Goal: Task Accomplishment & Management: Manage account settings

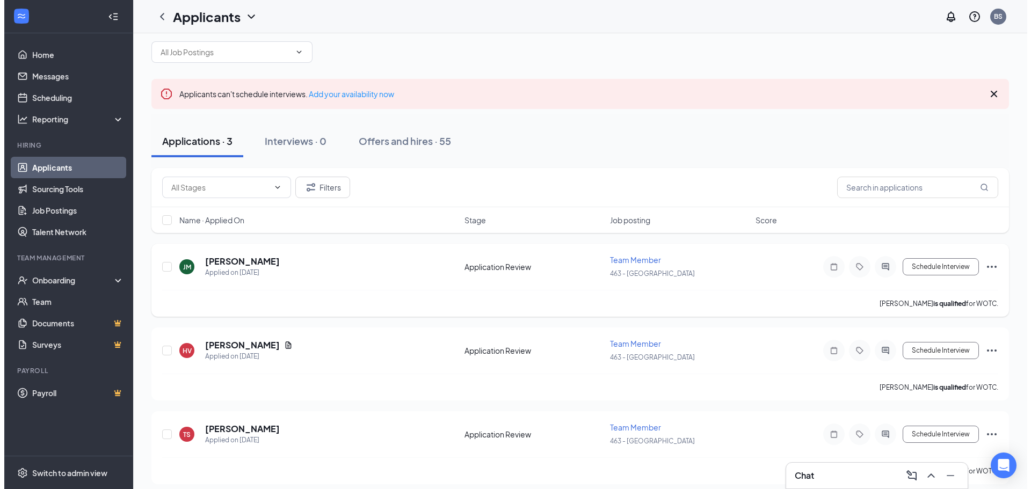
scroll to position [24, 0]
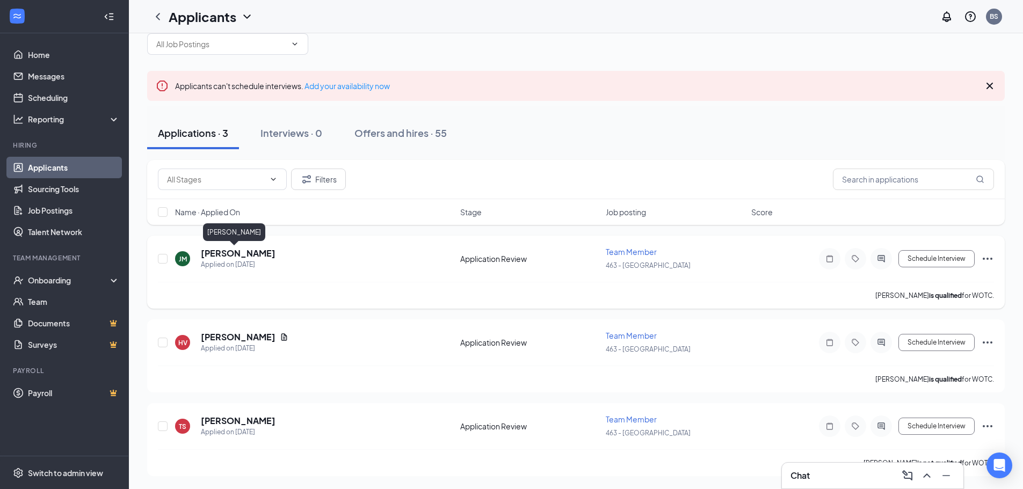
click at [223, 249] on h5 "[PERSON_NAME]" at bounding box center [238, 254] width 75 height 12
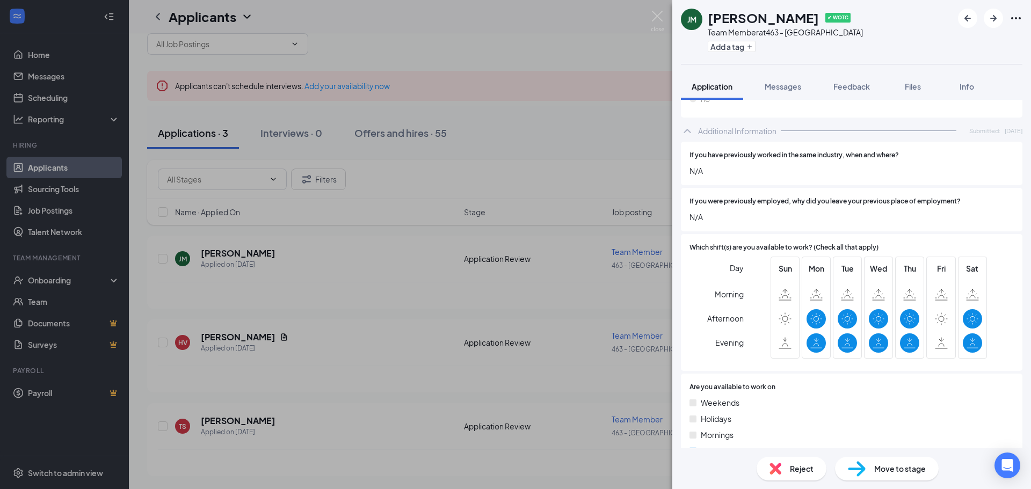
scroll to position [430, 0]
click at [768, 465] on div "Reject" at bounding box center [792, 469] width 70 height 24
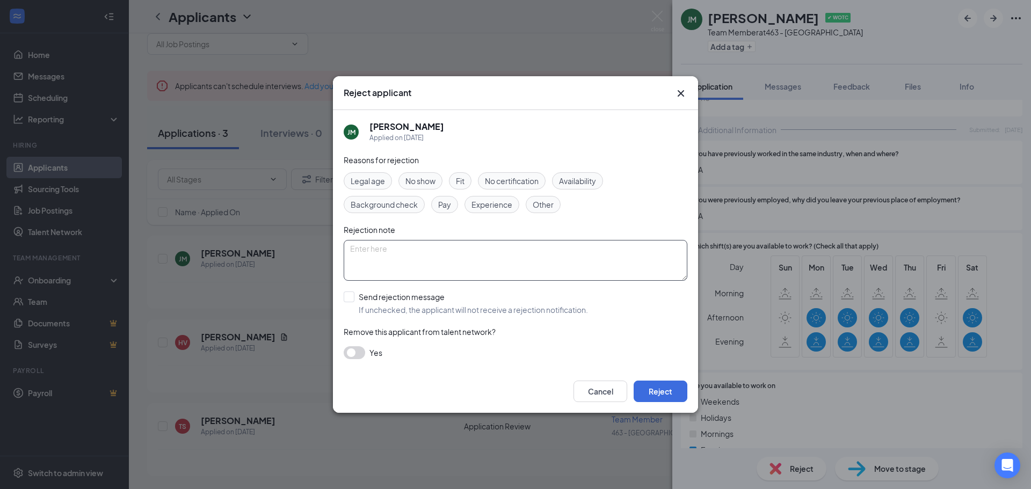
click at [457, 264] on textarea at bounding box center [516, 260] width 344 height 41
type textarea "applicant cant work free upsize [DATE]"
click at [348, 297] on input "Send rejection message If unchecked, the applicant will not receive a rejection…" at bounding box center [466, 304] width 244 height 24
checkbox input "true"
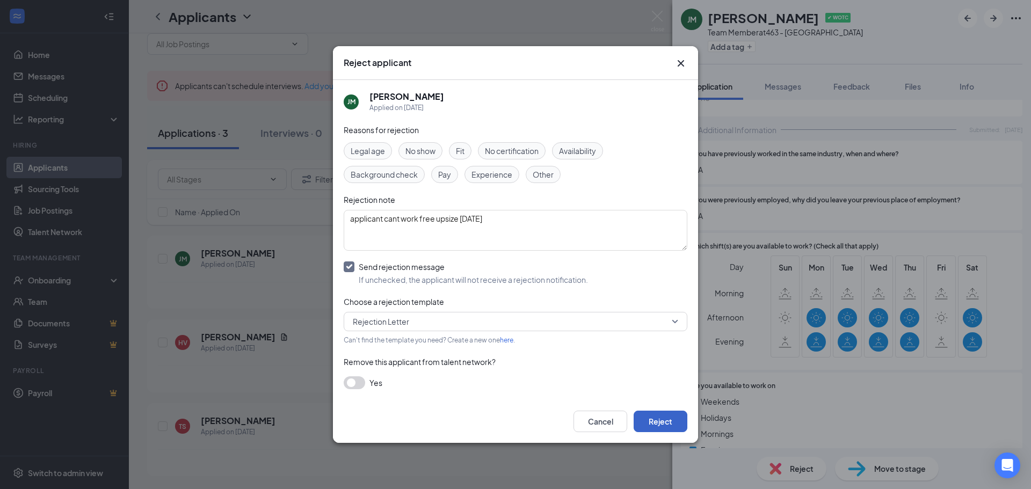
click at [661, 422] on button "Reject" at bounding box center [661, 421] width 54 height 21
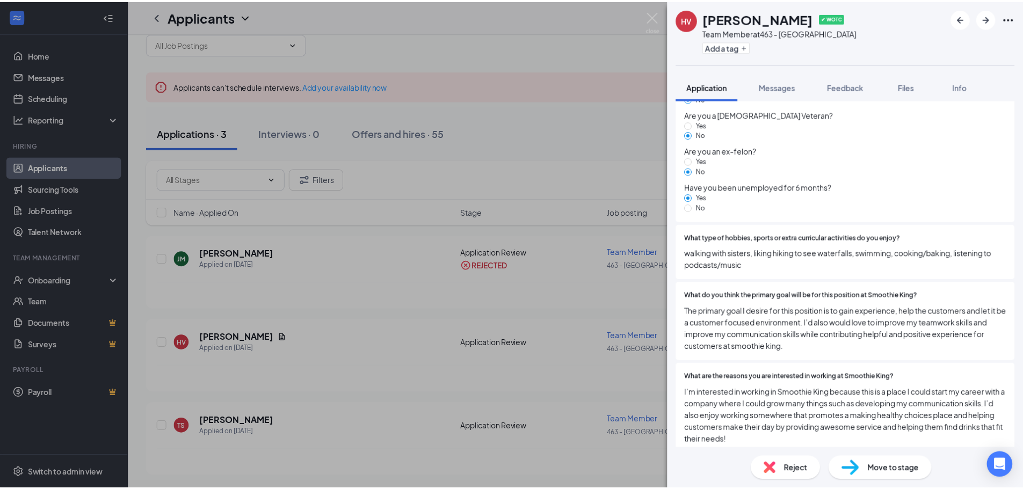
scroll to position [1156, 0]
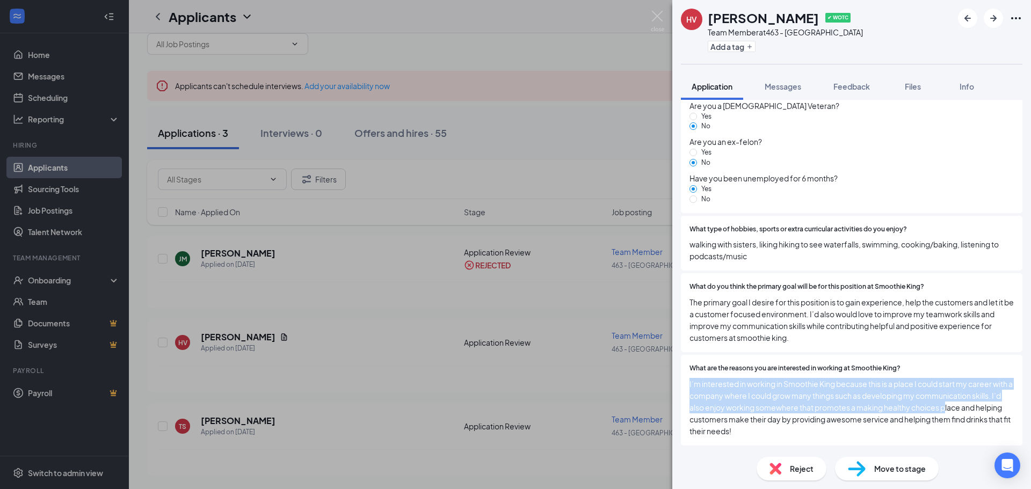
drag, startPoint x: 933, startPoint y: 374, endPoint x: 976, endPoint y: 411, distance: 56.8
click at [976, 411] on div "What are the reasons you are interested in working at Smoothie King? I’m intere…" at bounding box center [852, 401] width 324 height 74
click at [616, 377] on div "HV [PERSON_NAME] ✔ WOTC Team Member at 463 - [GEOGRAPHIC_DATA] Add a tag Applic…" at bounding box center [515, 244] width 1031 height 489
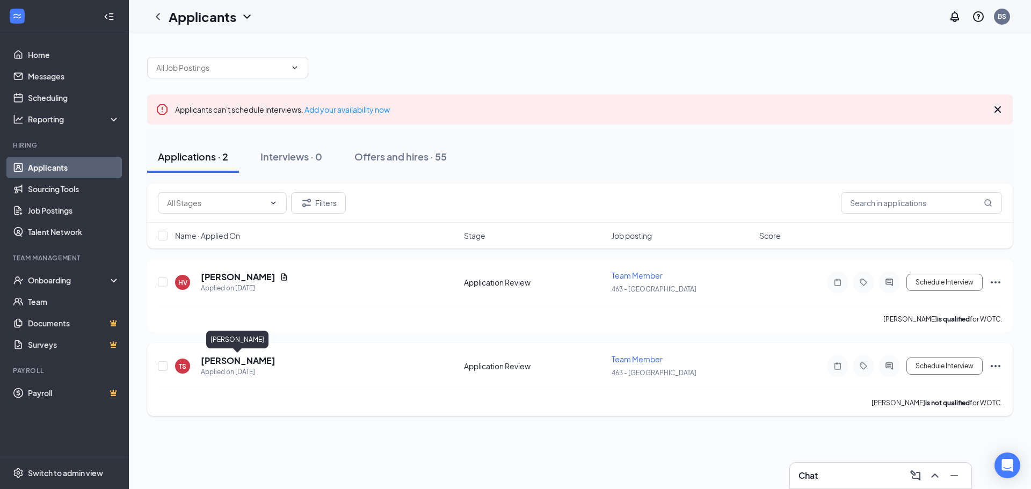
click at [225, 357] on h5 "[PERSON_NAME]" at bounding box center [238, 361] width 75 height 12
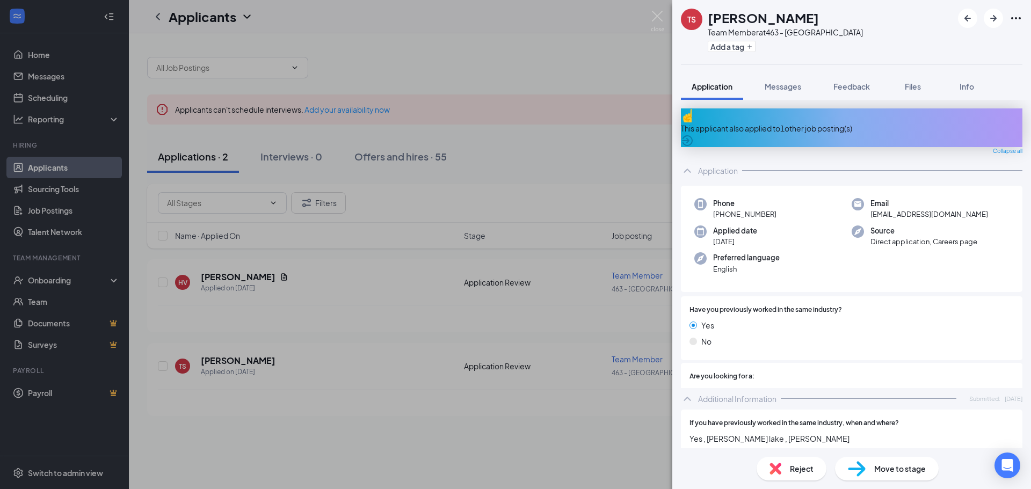
click at [808, 122] on div "This applicant also applied to 1 other job posting(s)" at bounding box center [852, 128] width 342 height 12
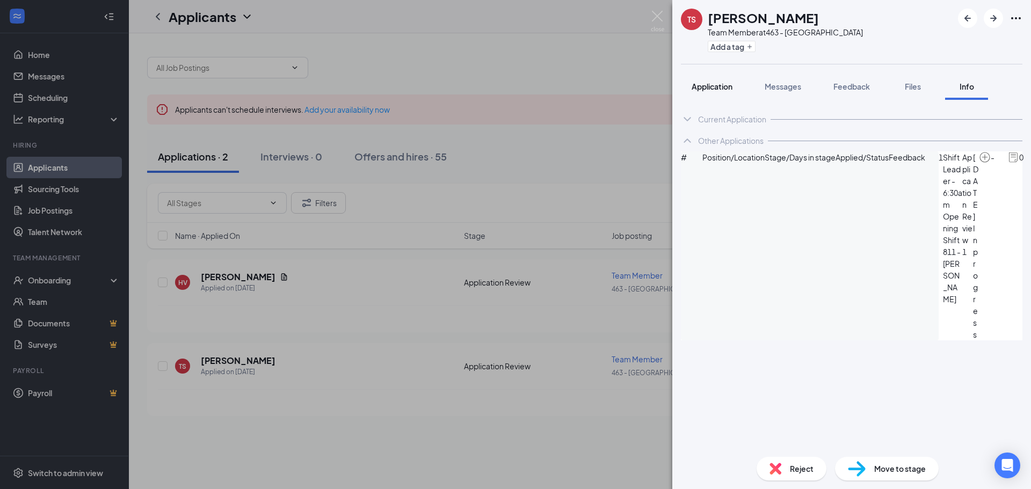
click at [715, 82] on div "Application" at bounding box center [712, 86] width 41 height 11
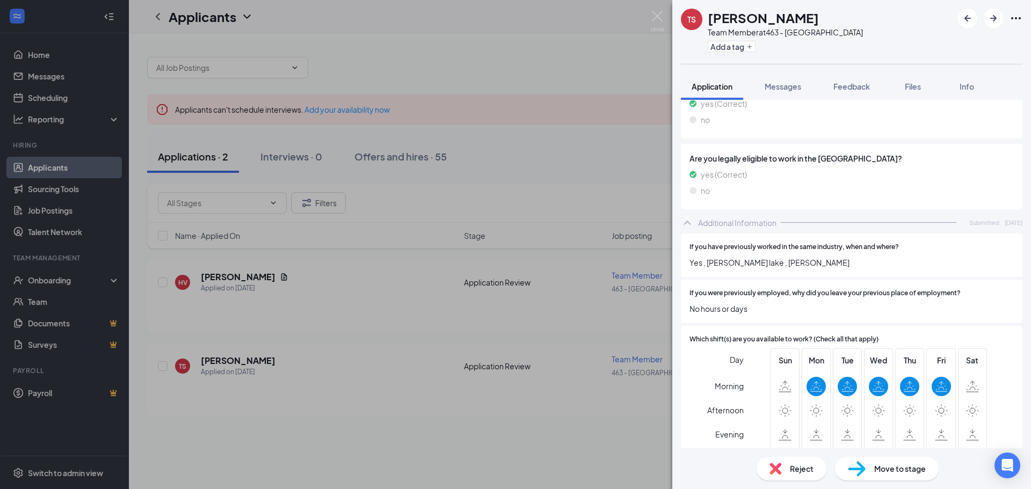
scroll to position [376, 0]
click at [811, 475] on div "Reject" at bounding box center [792, 469] width 70 height 24
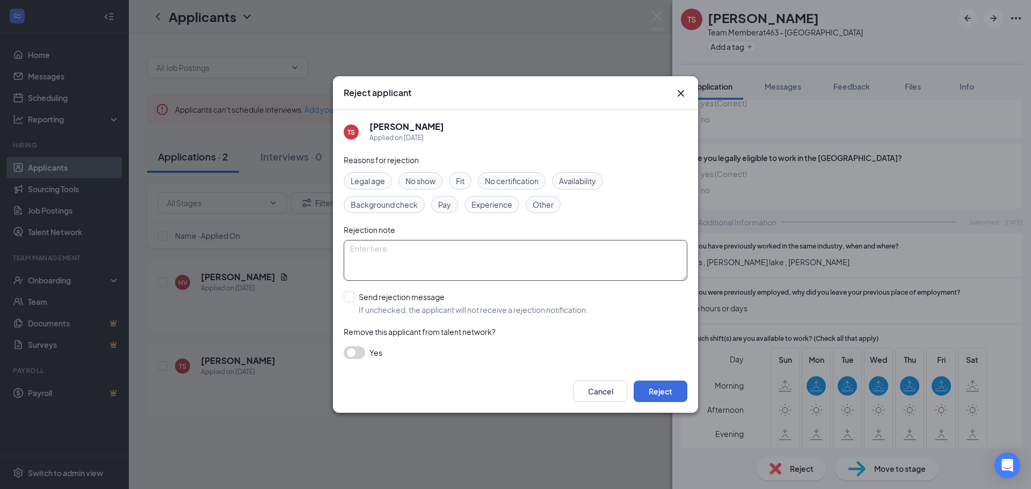
click at [471, 257] on textarea at bounding box center [516, 260] width 344 height 41
type textarea "applicant cant work weekends"
click at [575, 182] on span "Availability" at bounding box center [577, 181] width 37 height 12
click at [352, 300] on input "Send rejection message If unchecked, the applicant will not receive a rejection…" at bounding box center [466, 304] width 244 height 24
checkbox input "true"
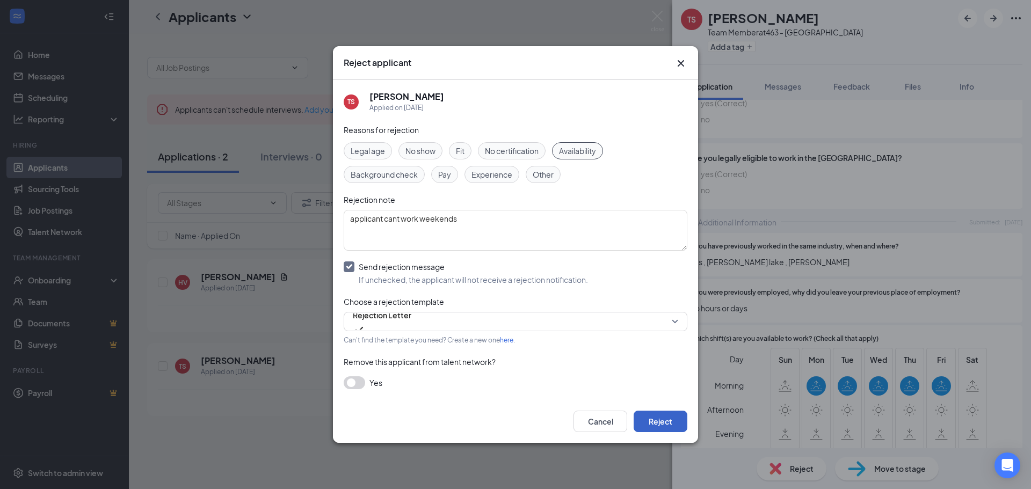
click at [674, 418] on button "Reject" at bounding box center [661, 421] width 54 height 21
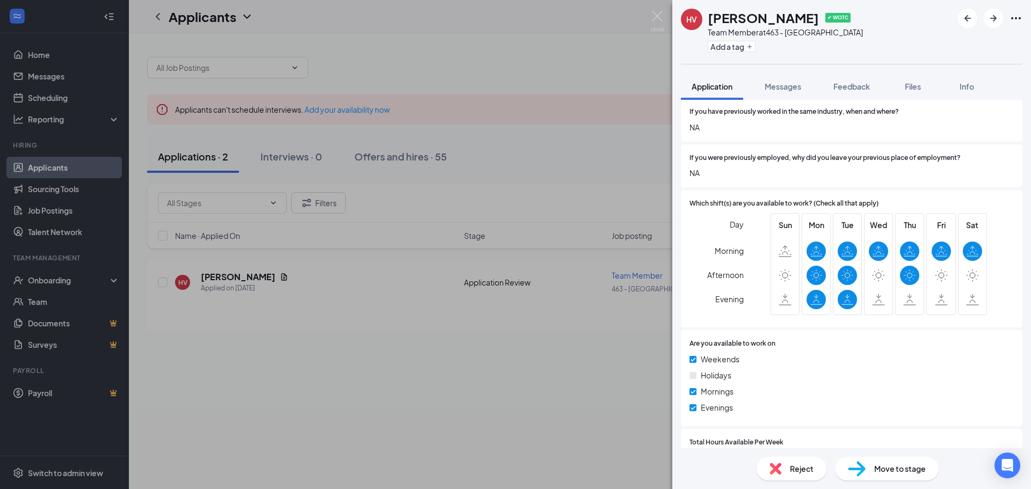
scroll to position [537, 0]
